Goal: Task Accomplishment & Management: Manage account settings

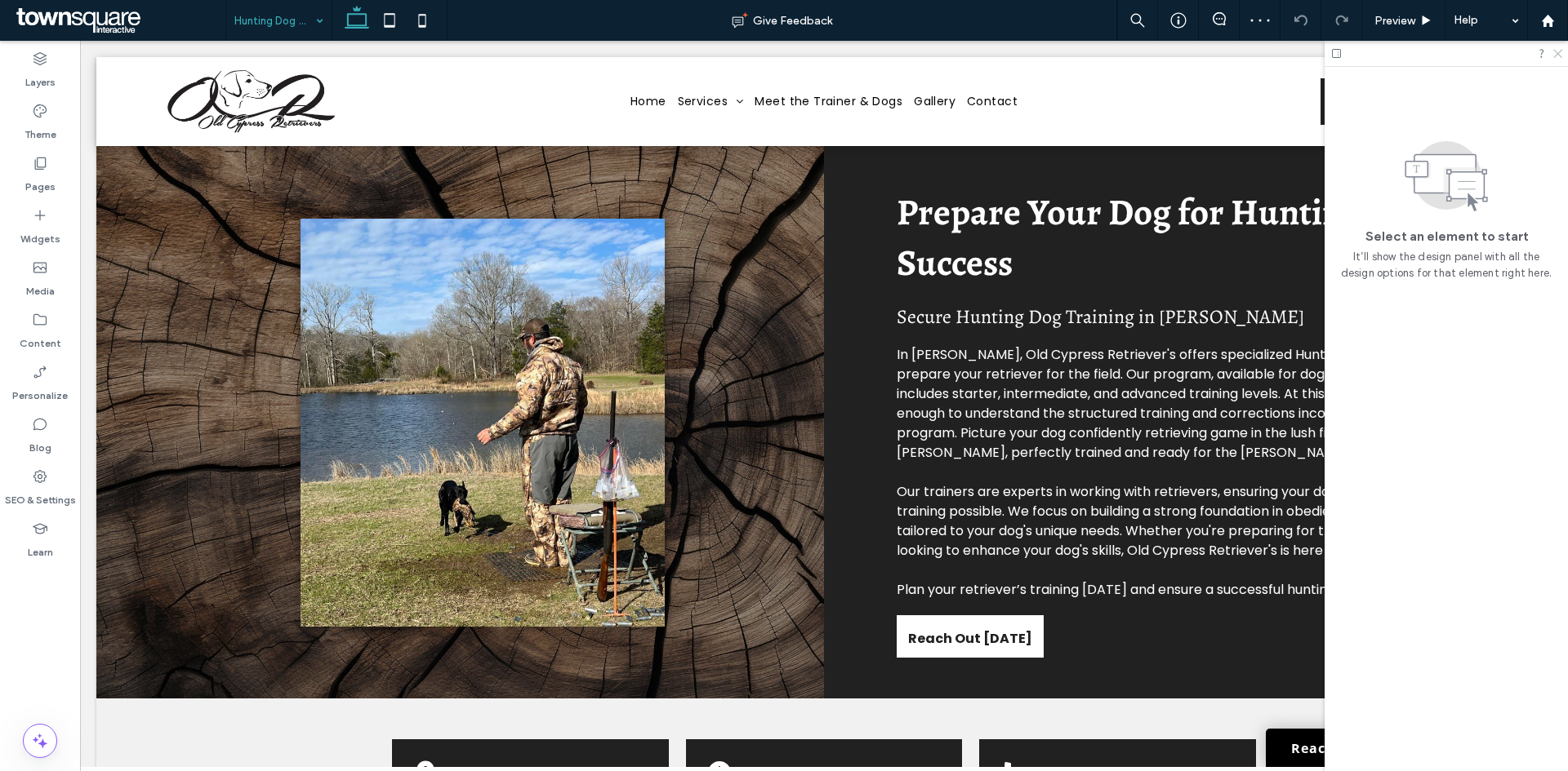
click at [1558, 52] on icon at bounding box center [1556, 52] width 10 height 10
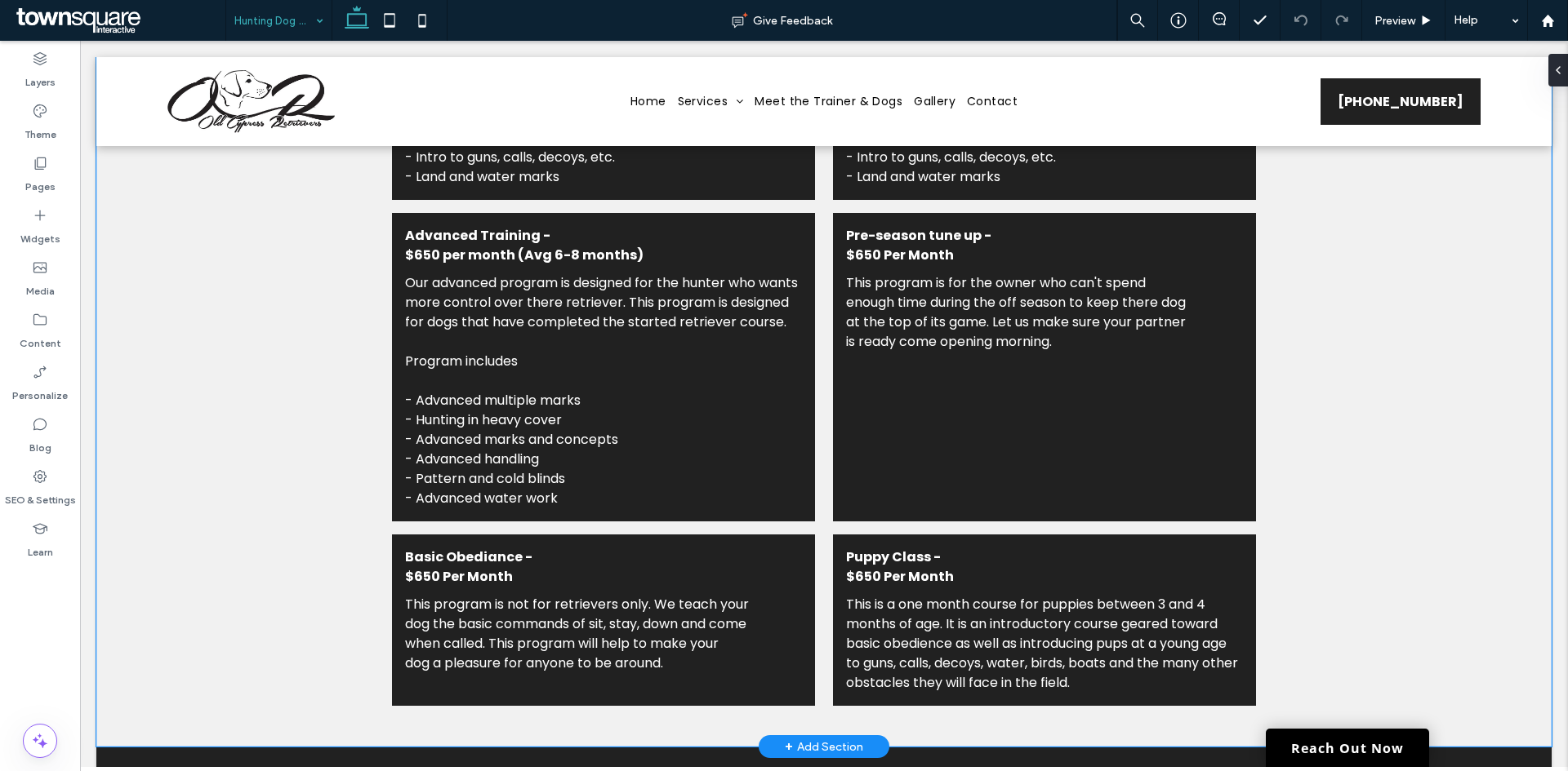
scroll to position [1959, 0]
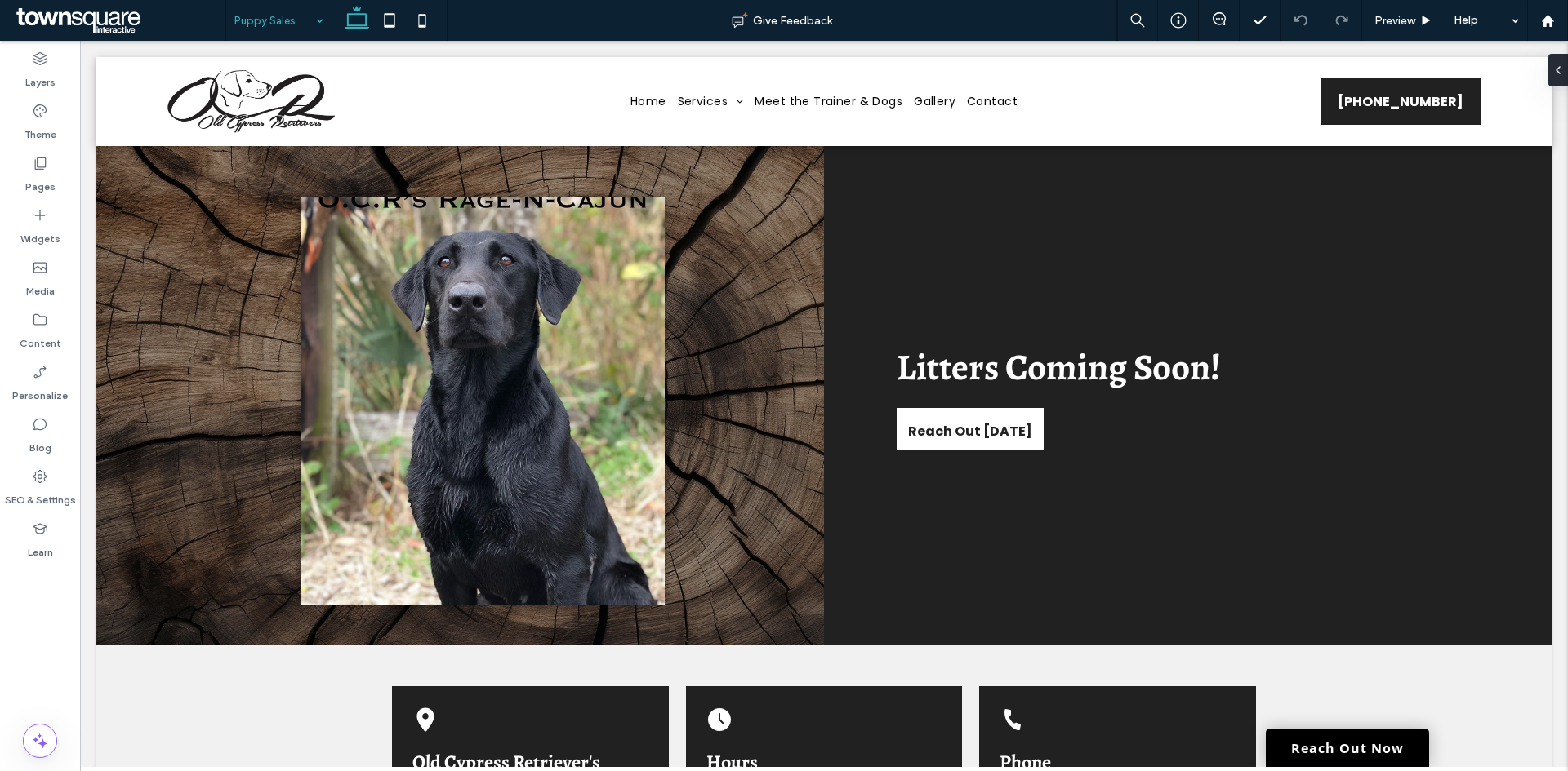
click at [257, 15] on input at bounding box center [275, 20] width 81 height 40
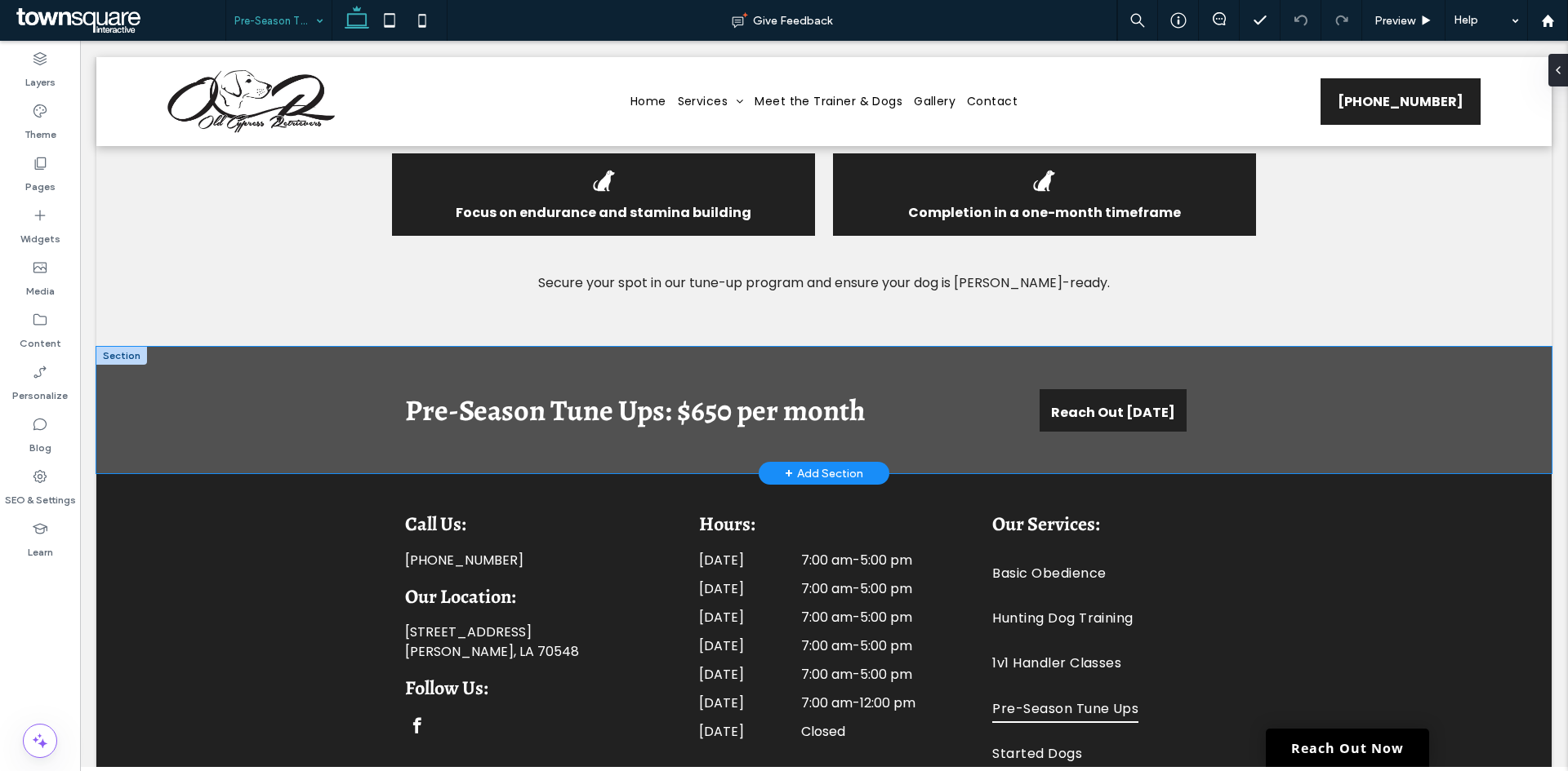
scroll to position [922, 0]
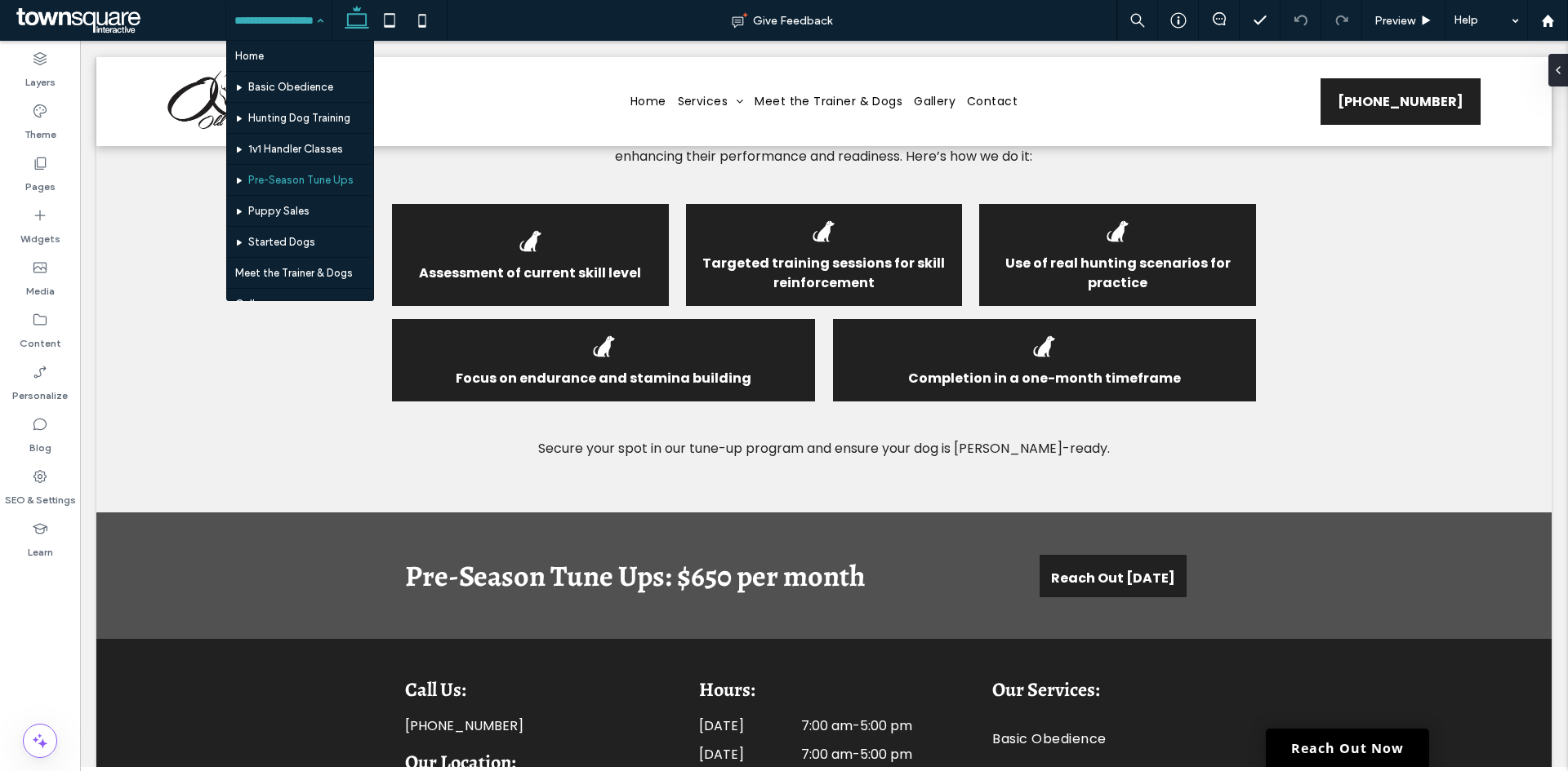
click at [280, 20] on input at bounding box center [275, 20] width 81 height 40
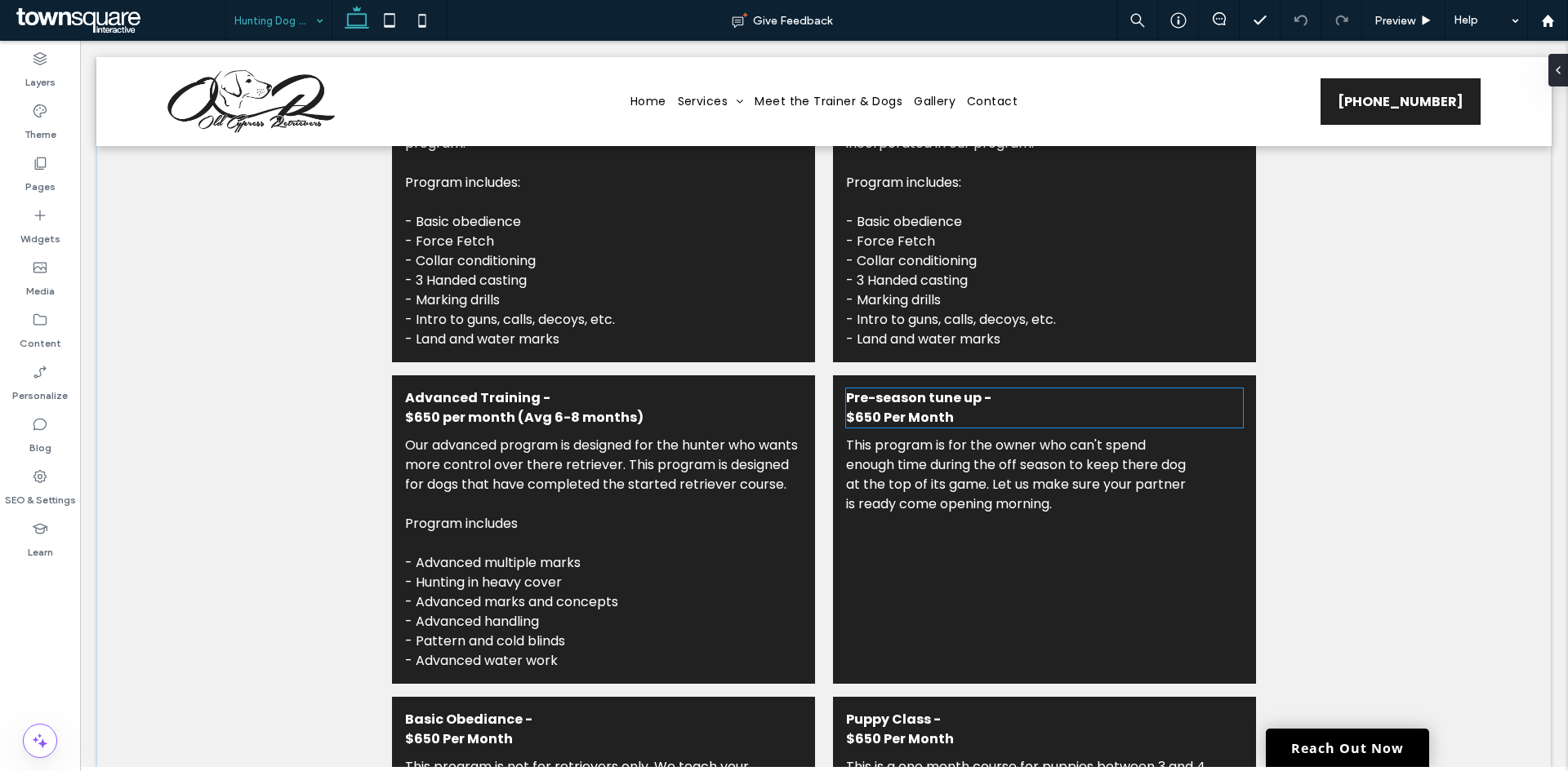
scroll to position [1632, 0]
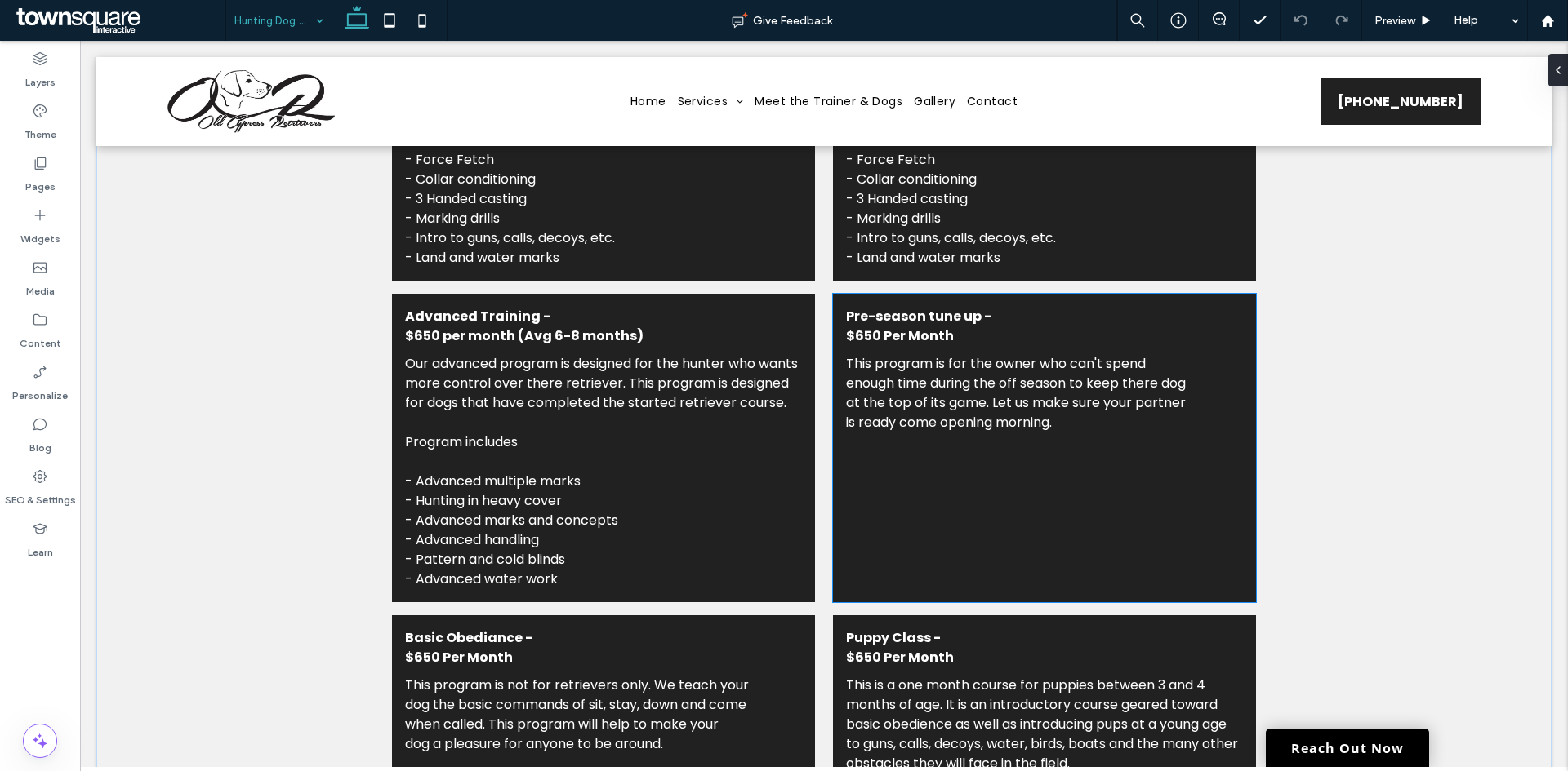
click at [1202, 439] on div "Pre-season tune up - ﻿ $650 Per Month This program is for the owner who can't s…" at bounding box center [1043, 448] width 423 height 309
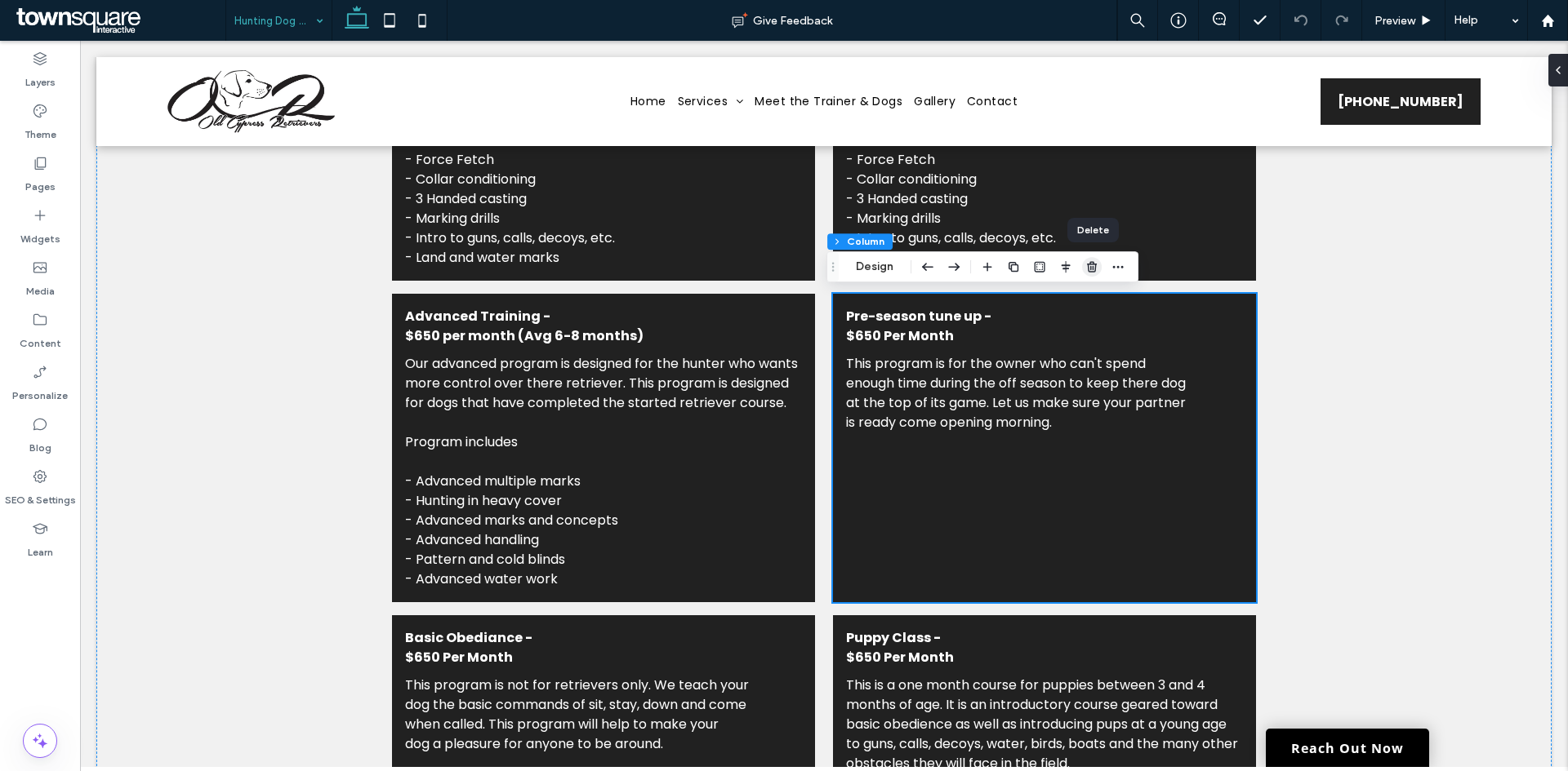
click at [1093, 268] on use "button" at bounding box center [1091, 265] width 9 height 10
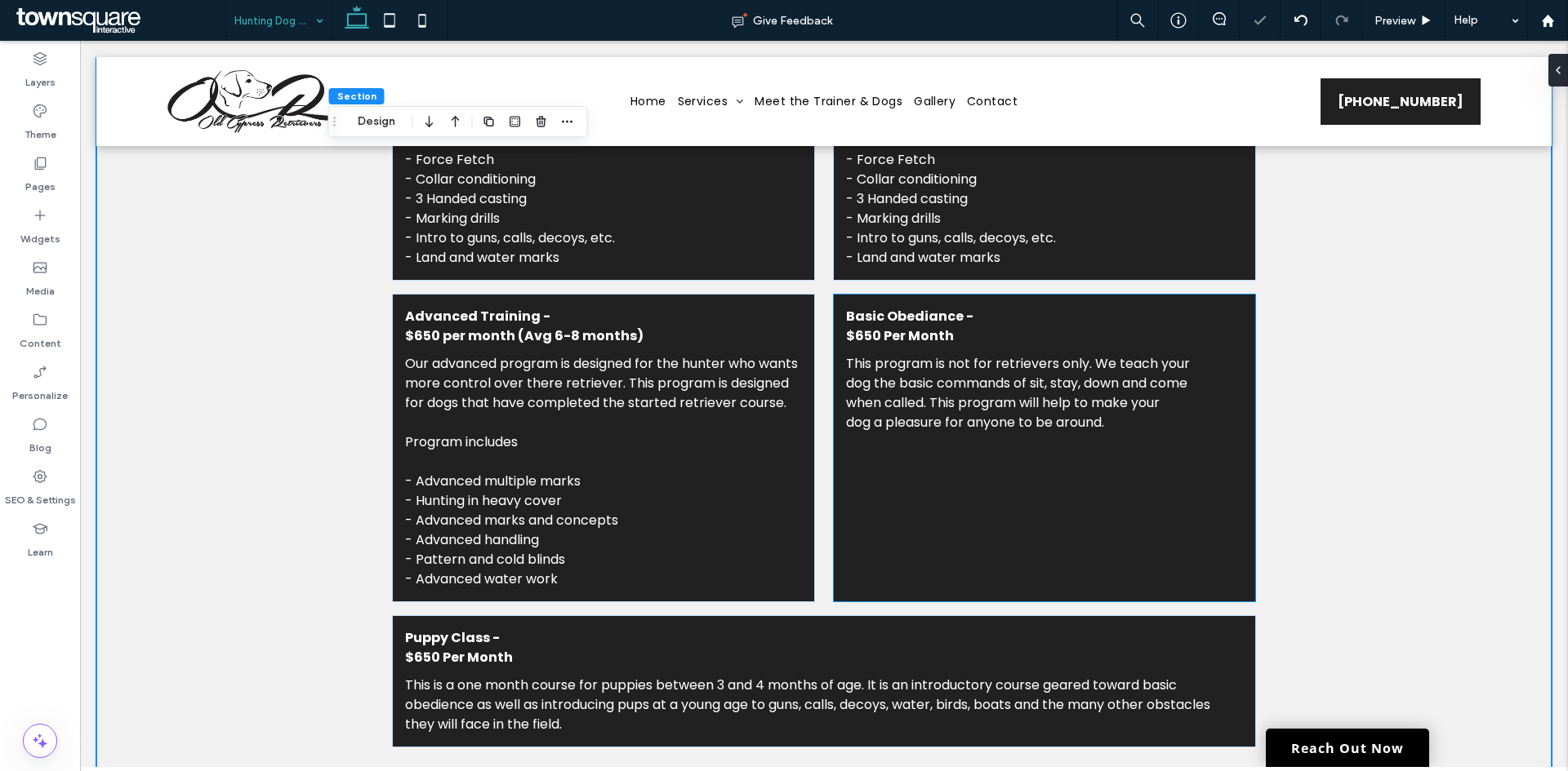
click at [1242, 313] on div "Basic Obediance - $650 Per Month This program is not for retrievers only. We te…" at bounding box center [1043, 448] width 423 height 309
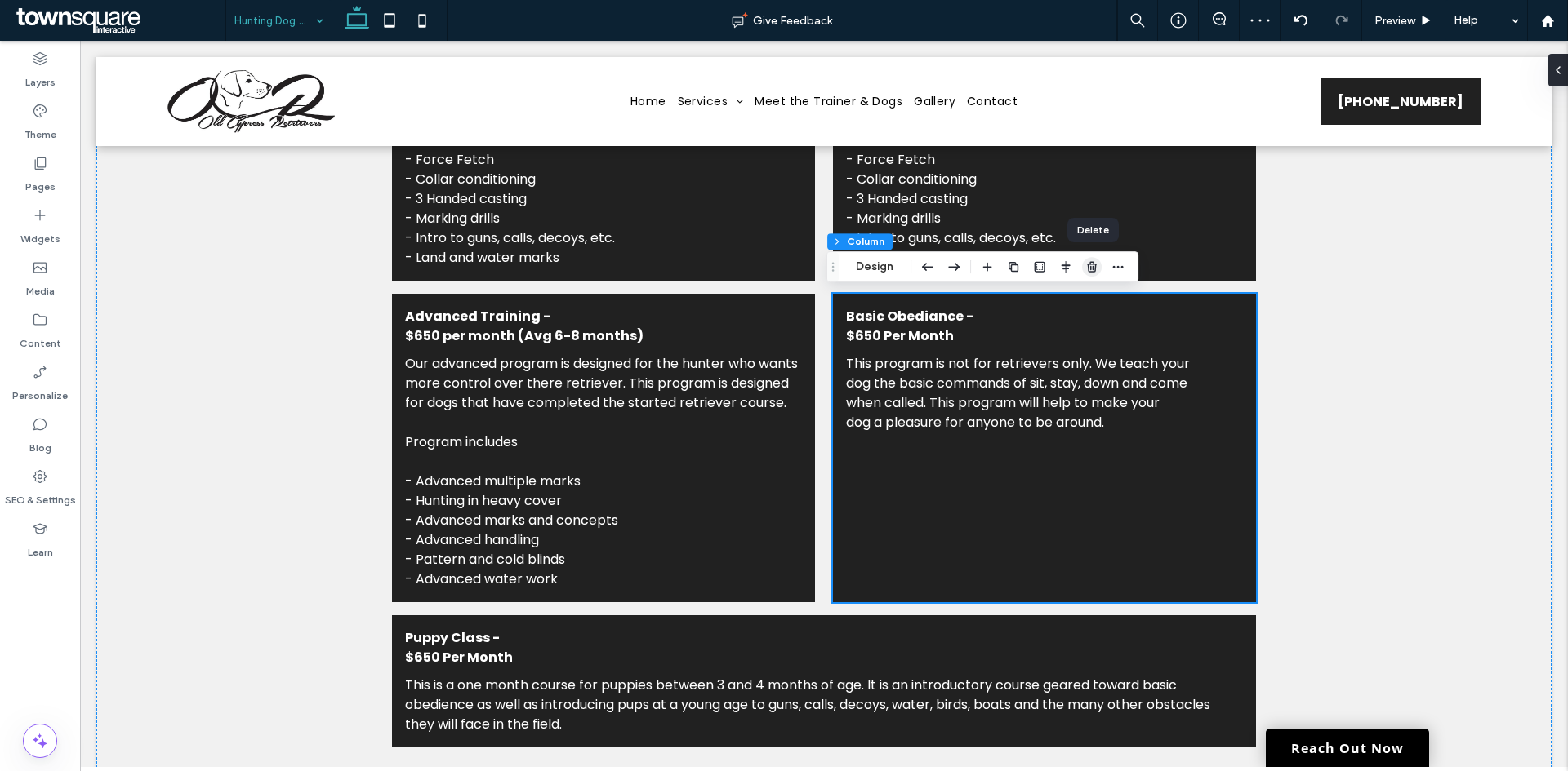
click at [1096, 265] on use "button" at bounding box center [1091, 265] width 9 height 10
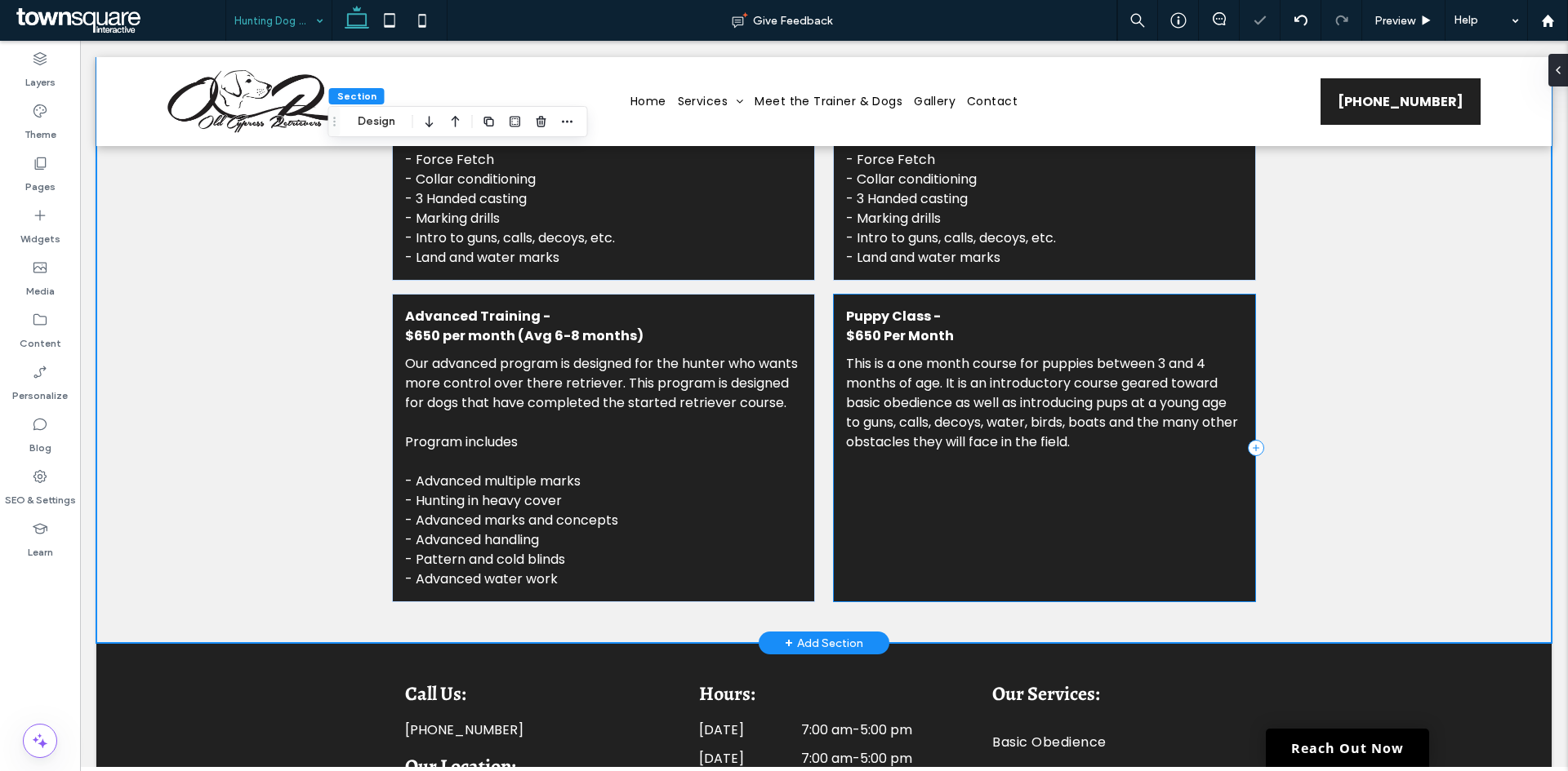
click at [1244, 321] on div "Puppy Class - $650 Per Month This is a one month course for puppies between 3 a…" at bounding box center [1043, 448] width 423 height 309
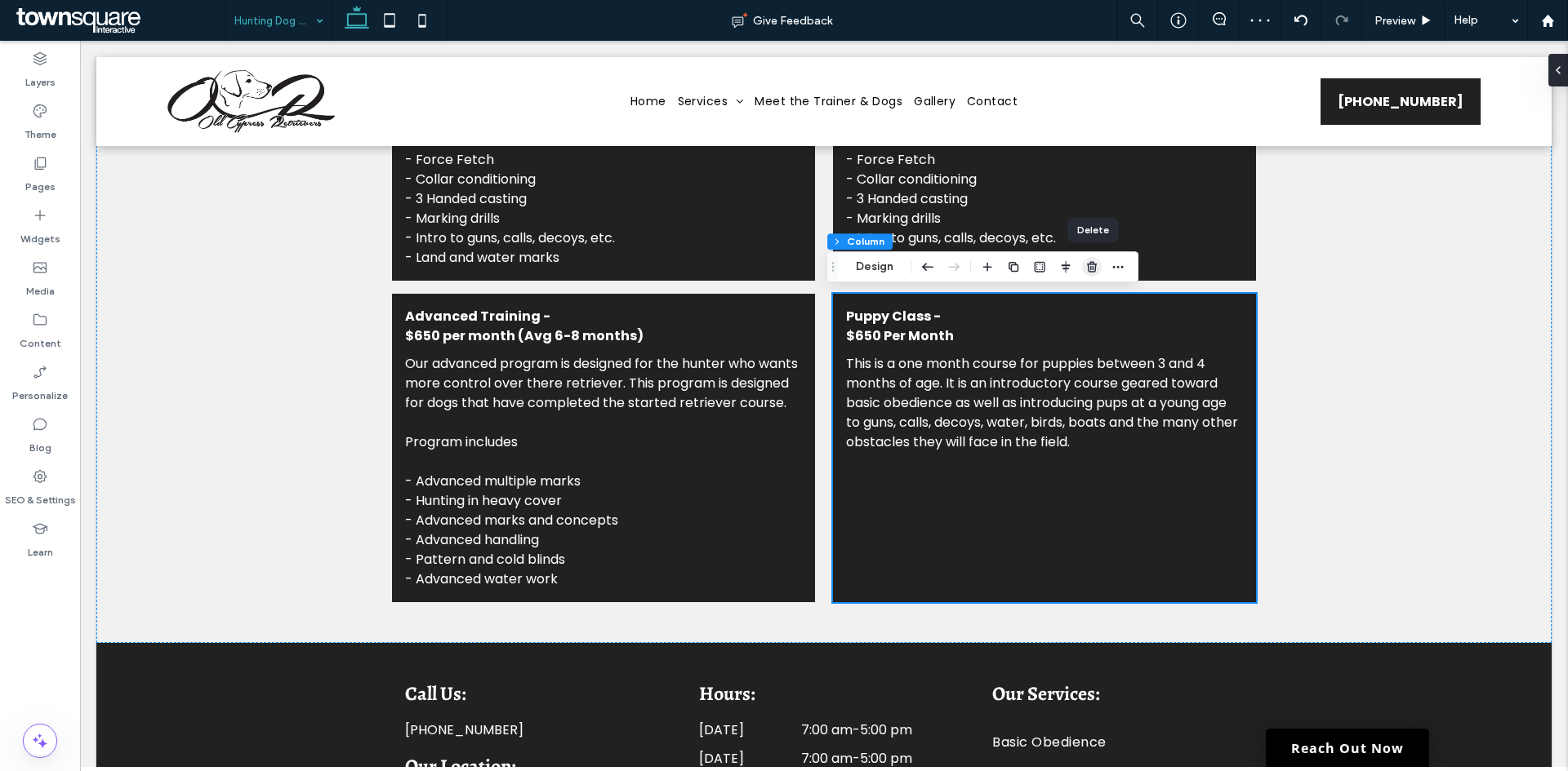
click at [1088, 268] on icon "button" at bounding box center [1091, 267] width 13 height 13
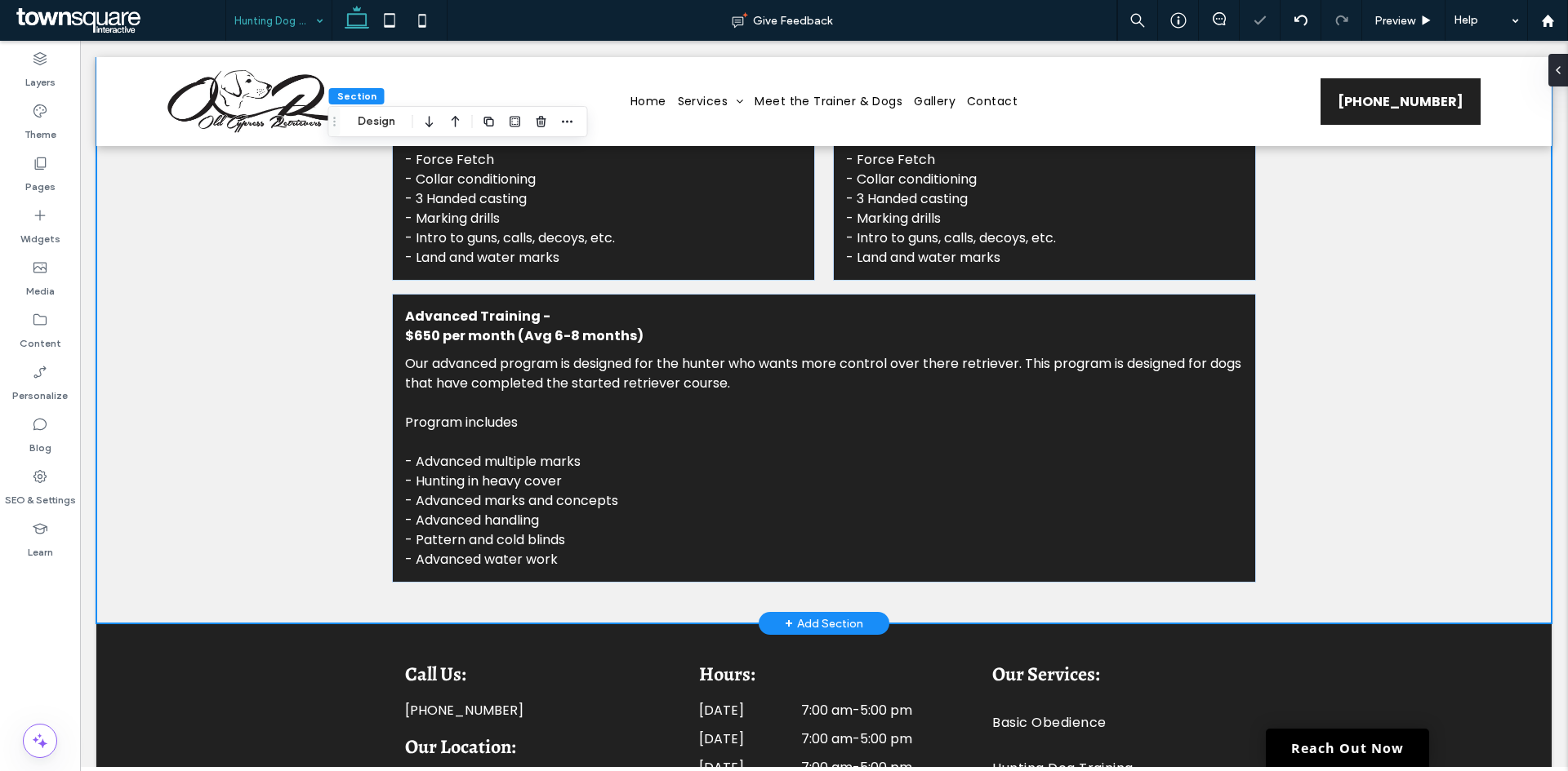
click at [1316, 356] on div "Started Retriever Training $650 per month Dogs that are 6 months or older are r…" at bounding box center [823, 272] width 1455 height 702
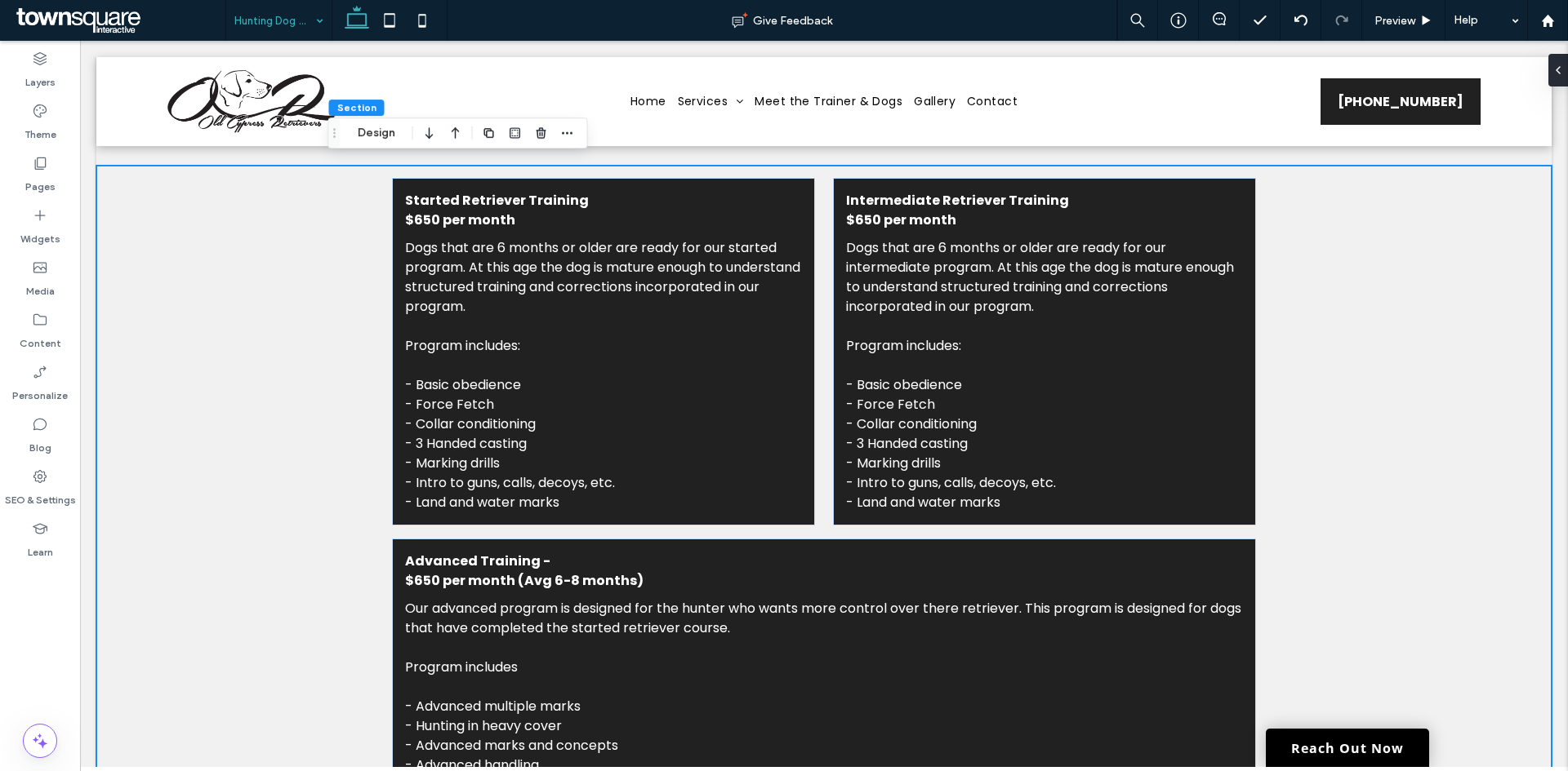
scroll to position [1550, 0]
